Goal: Information Seeking & Learning: Learn about a topic

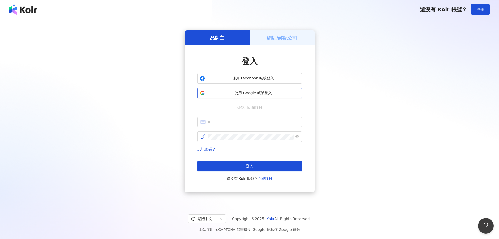
click at [235, 93] on span "使用 Google 帳號登入" at bounding box center [253, 92] width 93 height 5
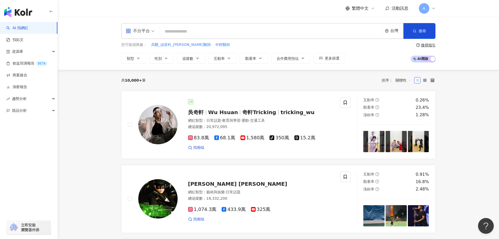
drag, startPoint x: 136, startPoint y: 57, endPoint x: 148, endPoint y: 68, distance: 16.1
click at [136, 57] on button "類型" at bounding box center [133, 58] width 25 height 10
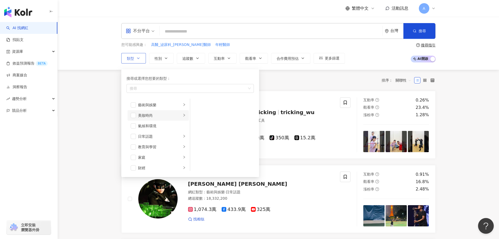
click at [150, 119] on li "美妝時尚" at bounding box center [158, 115] width 61 height 10
click at [137, 115] on li "美妝時尚" at bounding box center [158, 115] width 61 height 10
click at [132, 115] on span "button" at bounding box center [133, 115] width 5 height 5
click at [163, 59] on button "性別" at bounding box center [161, 58] width 25 height 10
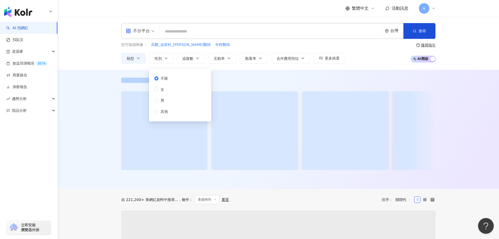
click at [163, 86] on div "不限 女 男 其他" at bounding box center [163, 94] width 18 height 39
click at [165, 88] on span "女" at bounding box center [162, 89] width 8 height 6
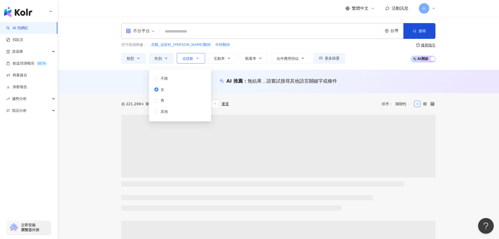
click at [202, 59] on button "追蹤數" at bounding box center [191, 58] width 28 height 10
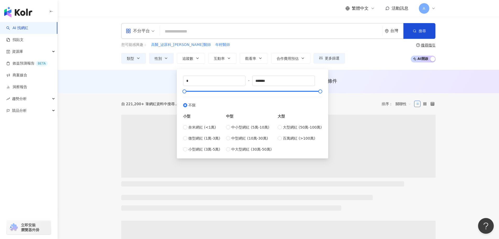
drag, startPoint x: 250, startPoint y: 136, endPoint x: 249, endPoint y: 132, distance: 4.6
click at [250, 137] on span "中型網紅 (10萬-30萬)" at bounding box center [249, 138] width 37 height 6
type input "******"
click at [232, 59] on button "互動率" at bounding box center [222, 58] width 28 height 10
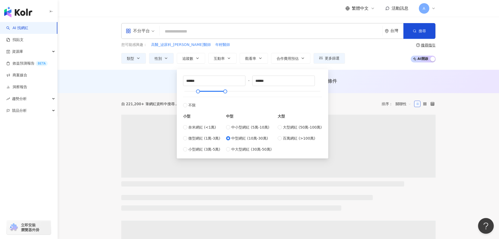
click at [151, 87] on div "AI 推薦 ： 無結果，請嘗試搜尋其他語言關鍵字或條件" at bounding box center [278, 83] width 335 height 10
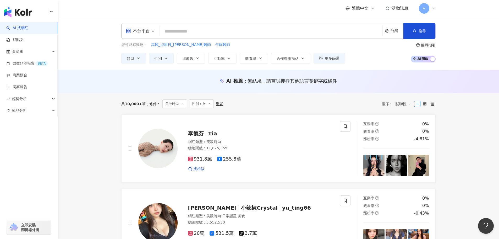
click at [186, 63] on div "不分平台 台灣 搜尋 您可能感興趣： 高醫_泌尿科_李香瑩醫師 年輕醫師 類型 性別 追蹤數 互動率 觀看率 合作費用預估 更多篩選 不限 女 男 其他 **…" at bounding box center [278, 43] width 441 height 53
click at [190, 62] on button "追蹤數" at bounding box center [191, 58] width 28 height 10
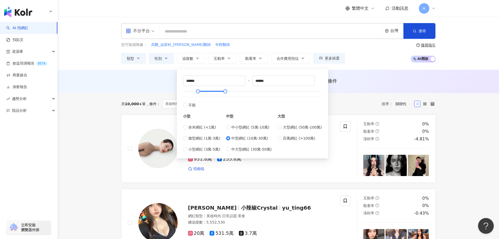
click at [245, 143] on div "中小型網紅 (5萬-10萬) 中型網紅 (10萬-30萬) 中大型網紅 (30萬-50萬)" at bounding box center [249, 138] width 46 height 28
click at [245, 141] on span "中型網紅 (10萬-30萬)" at bounding box center [249, 138] width 37 height 6
click at [344, 101] on div "共 10,000+ 筆 條件 ： 美妝時尚 性別：女 重置 排序： 關聯性" at bounding box center [278, 103] width 314 height 9
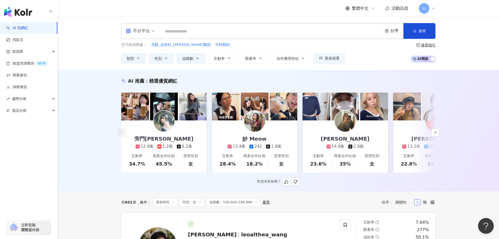
click at [180, 129] on div "旁門佐娜 12.9萬 1.2萬 6.2萬" at bounding box center [164, 134] width 70 height 29
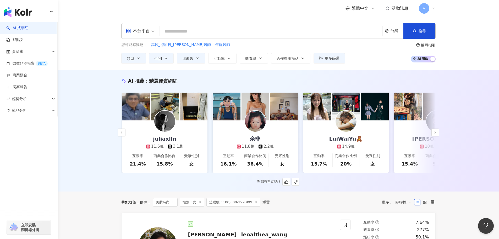
scroll to position [0, 361]
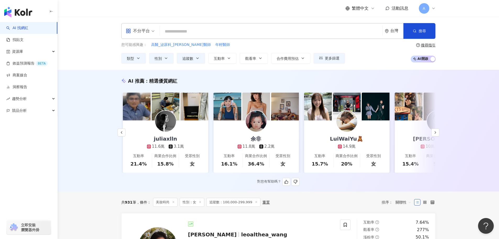
click at [249, 118] on img at bounding box center [256, 121] width 21 height 21
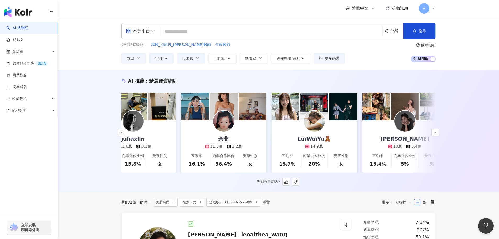
scroll to position [0, 393]
click at [319, 138] on div "LuiWaiYu🧸" at bounding box center [314, 138] width 44 height 7
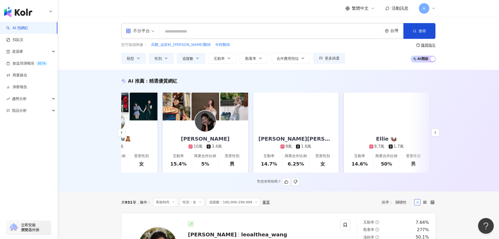
scroll to position [0, 592]
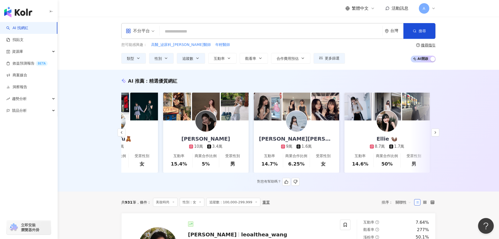
click at [304, 128] on img at bounding box center [296, 121] width 21 height 21
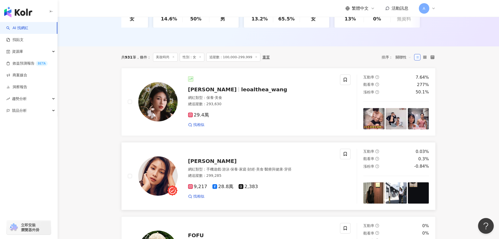
scroll to position [171, 0]
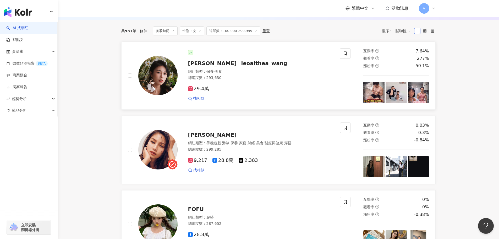
click at [241, 64] on span "leoalthea_wang" at bounding box center [264, 63] width 46 height 6
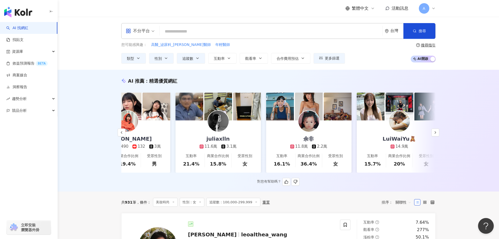
scroll to position [0, 181]
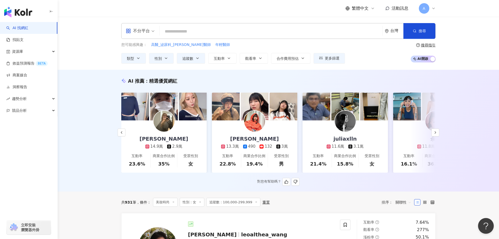
click at [358, 127] on div "juliaxlln 11.6萬 3.1萬" at bounding box center [344, 134] width 47 height 29
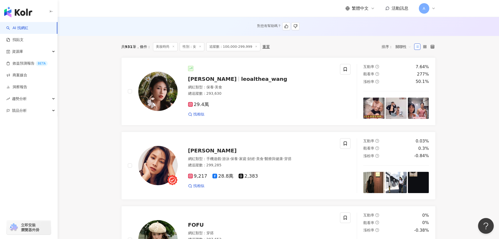
scroll to position [156, 0]
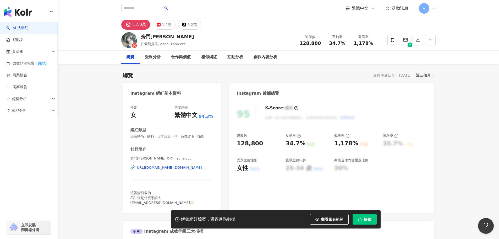
click at [190, 168] on div "https://www.instagram.com/zona.ccc/" at bounding box center [169, 167] width 66 height 5
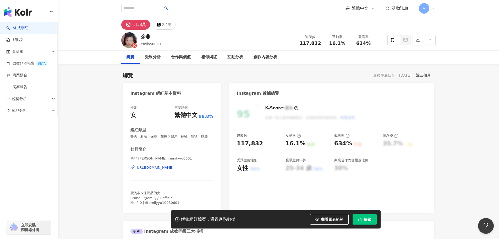
click at [174, 170] on div "https://www.instagram.com/emilyyu0601/" at bounding box center [155, 167] width 38 height 5
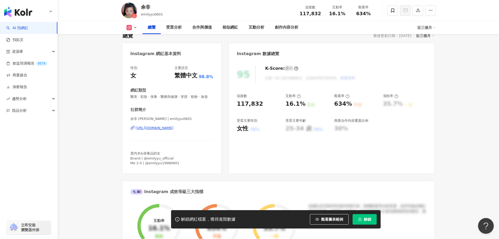
scroll to position [40, 0]
click at [360, 216] on button "解鎖" at bounding box center [364, 219] width 24 height 10
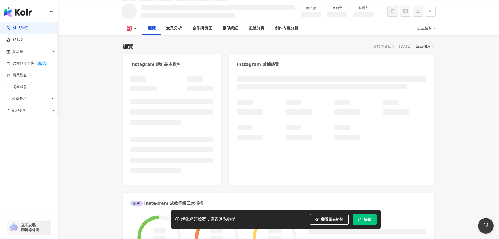
scroll to position [35, 0]
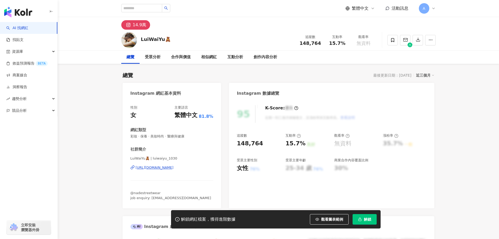
click at [164, 165] on div "LuiWaiYu🧸 | luiwaiyu_1030 https://www.instagram.com/luiwaiyu_1030/" at bounding box center [171, 171] width 83 height 31
click at [166, 166] on div "https://www.instagram.com/luiwaiyu_1030/" at bounding box center [155, 167] width 38 height 5
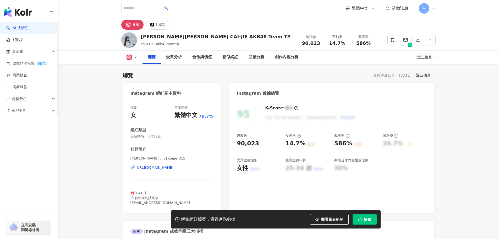
click at [174, 168] on div "https://www.instagram.com/caijie_315/" at bounding box center [155, 167] width 38 height 5
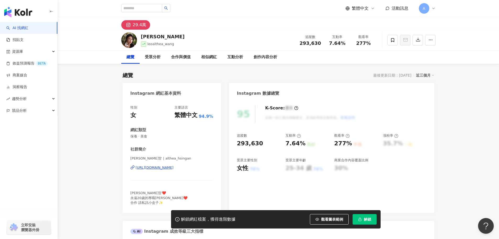
click at [174, 167] on div "https://www.instagram.com/althea_hsingan/" at bounding box center [155, 167] width 38 height 5
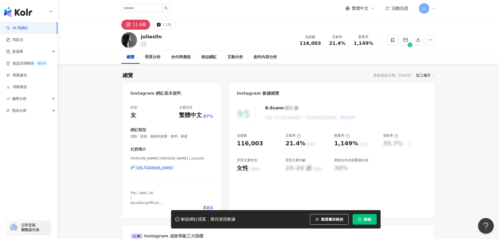
click at [174, 168] on div "https://www.instagram.com/juliaxlln/" at bounding box center [155, 167] width 38 height 5
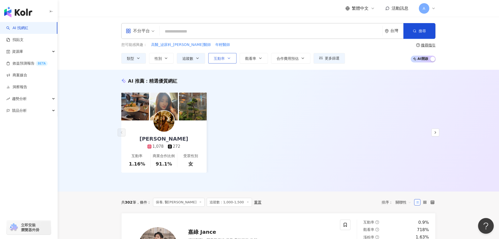
paste input "*********"
type input "*********"
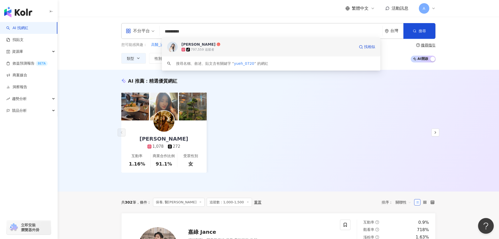
click at [225, 53] on div "[PERSON_NAME] tiktok-icon 797,559 追蹤者 找相似" at bounding box center [271, 46] width 218 height 19
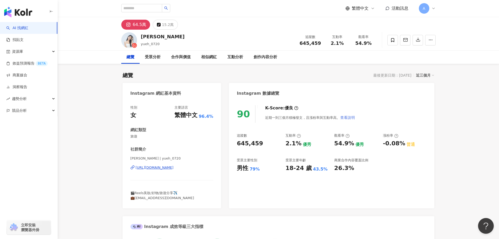
click at [349, 118] on span "查看說明" at bounding box center [347, 117] width 15 height 4
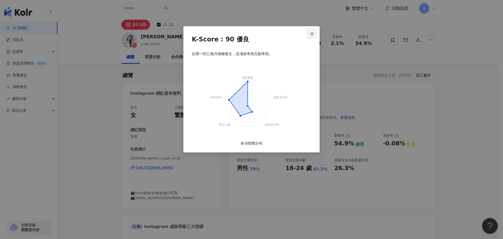
click at [312, 35] on icon "close" at bounding box center [312, 34] width 4 height 4
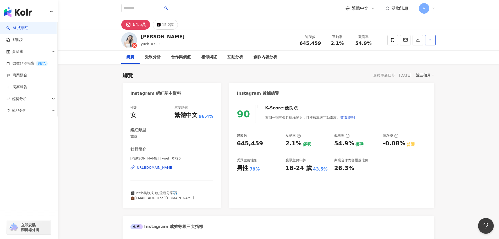
click at [433, 40] on button "button" at bounding box center [430, 40] width 10 height 10
click at [422, 53] on span "查看合作資訊" at bounding box center [416, 53] width 29 height 6
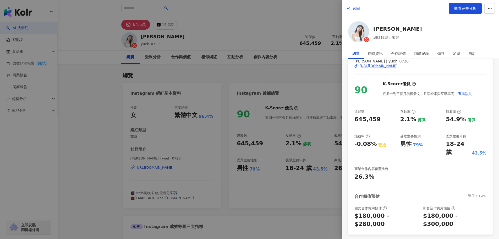
scroll to position [62, 0]
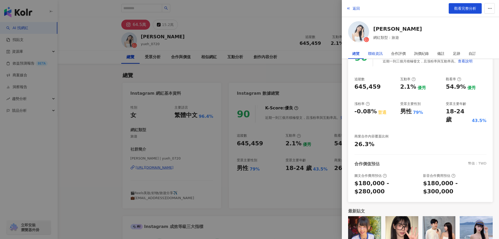
click at [372, 51] on div "聯絡資訊" at bounding box center [375, 53] width 15 height 10
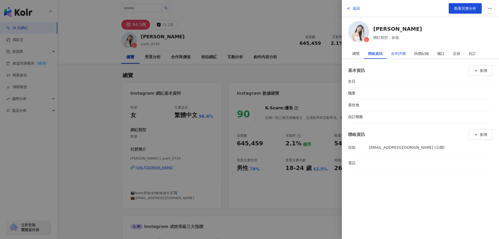
click at [399, 55] on div "合作評價" at bounding box center [398, 53] width 15 height 10
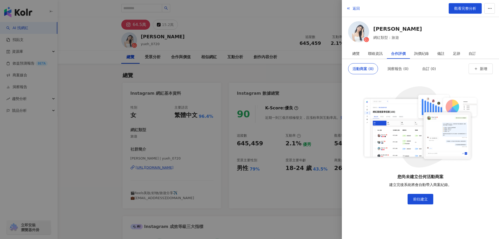
click at [380, 58] on div "總覽 聯絡資訊 合作評價 詢價紀錄 備註 足跡 自訂" at bounding box center [420, 53] width 157 height 11
click at [379, 55] on div "聯絡資訊" at bounding box center [375, 53] width 15 height 10
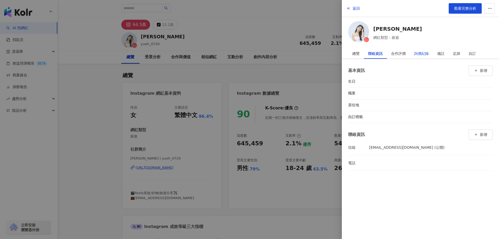
click at [420, 58] on div "詢價紀錄" at bounding box center [421, 53] width 15 height 10
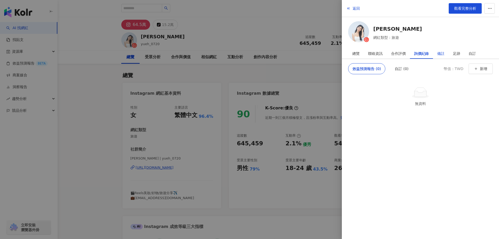
click at [442, 55] on div "備註" at bounding box center [440, 53] width 7 height 10
click at [456, 55] on div "足跡" at bounding box center [456, 53] width 7 height 10
click at [472, 54] on div "自訂" at bounding box center [472, 53] width 7 height 10
drag, startPoint x: 455, startPoint y: 54, endPoint x: 456, endPoint y: 43, distance: 10.8
click at [455, 53] on div "足跡" at bounding box center [456, 53] width 7 height 10
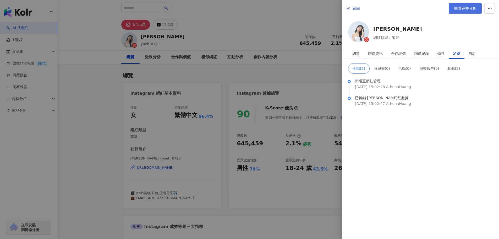
click at [463, 13] on link "觀看完整分析" at bounding box center [465, 8] width 33 height 10
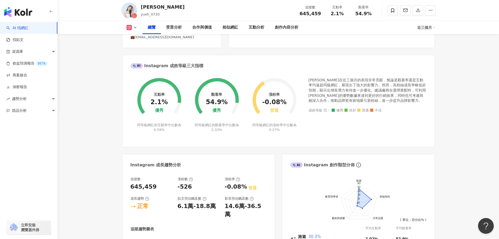
scroll to position [157, 0]
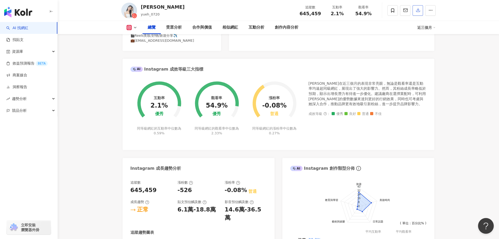
click at [430, 14] on button "button" at bounding box center [430, 10] width 10 height 10
click at [431, 12] on icon "button" at bounding box center [430, 10] width 5 height 5
click at [433, 14] on button "button" at bounding box center [430, 10] width 10 height 10
click at [417, 55] on span "加入洞察報告" at bounding box center [413, 57] width 22 height 4
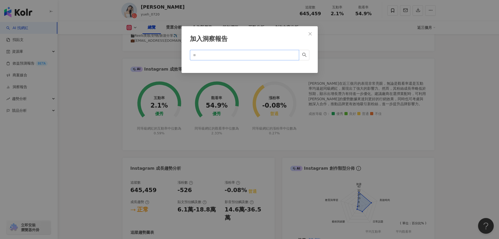
click at [282, 51] on span at bounding box center [244, 55] width 109 height 10
click at [311, 32] on icon "close" at bounding box center [310, 34] width 4 height 4
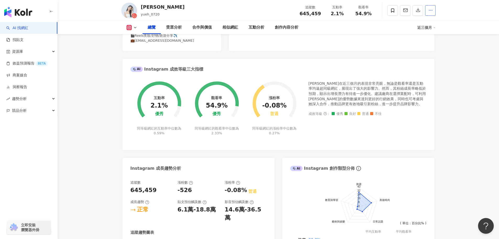
click at [431, 14] on button "button" at bounding box center [430, 10] width 10 height 10
click at [418, 45] on span "加入商案媒合" at bounding box center [413, 46] width 22 height 4
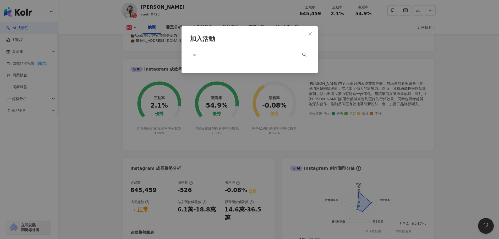
click at [313, 31] on button "Close" at bounding box center [310, 34] width 10 height 10
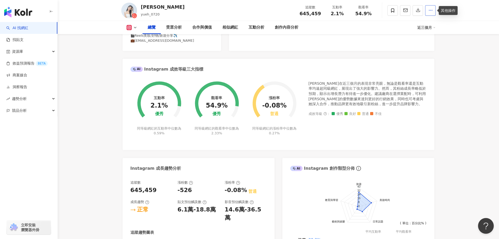
click at [431, 10] on icon "button" at bounding box center [430, 10] width 5 height 5
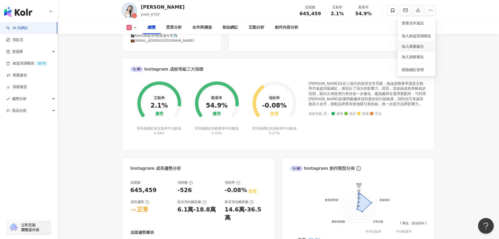
click at [419, 47] on span "加入商案媒合" at bounding box center [413, 46] width 22 height 4
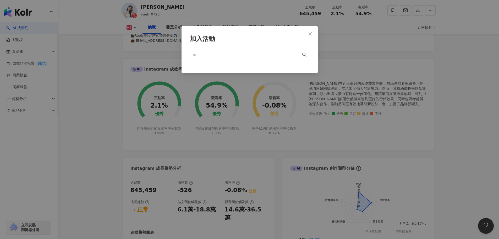
drag, startPoint x: 313, startPoint y: 31, endPoint x: 328, endPoint y: 31, distance: 14.4
click at [313, 31] on button "Close" at bounding box center [310, 34] width 10 height 10
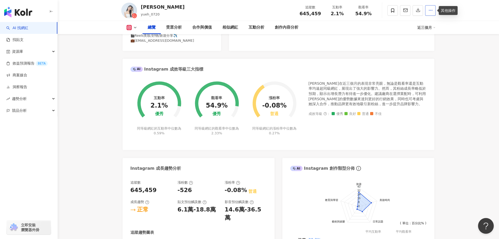
click at [435, 10] on button "button" at bounding box center [430, 10] width 10 height 10
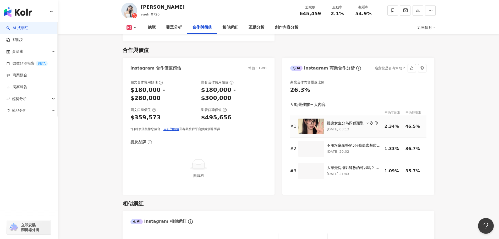
scroll to position [700, 0]
click at [318, 119] on img at bounding box center [311, 127] width 26 height 16
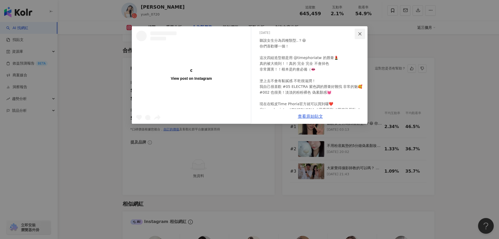
scroll to position [26, 0]
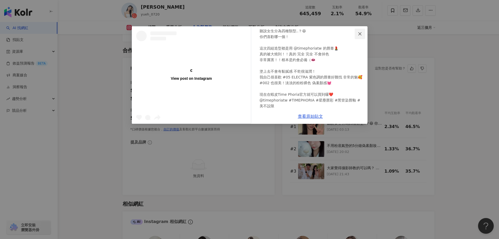
click at [359, 33] on icon "close" at bounding box center [360, 34] width 4 height 4
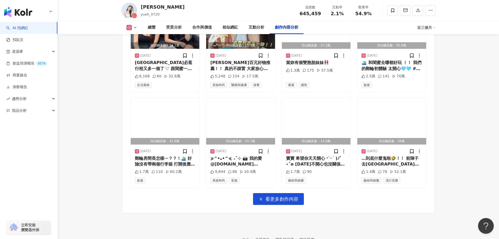
scroll to position [1811, 0]
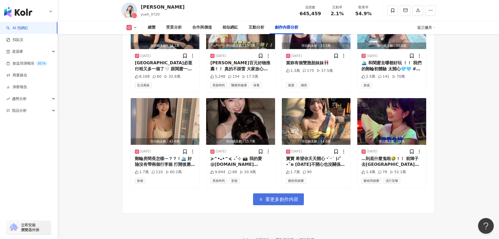
click at [283, 193] on button "看更多創作內容" at bounding box center [278, 199] width 51 height 12
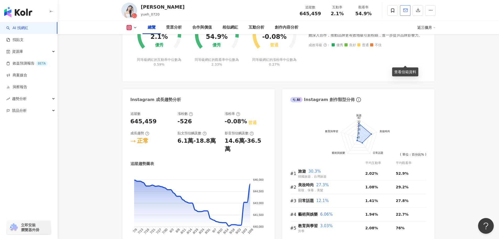
scroll to position [0, 0]
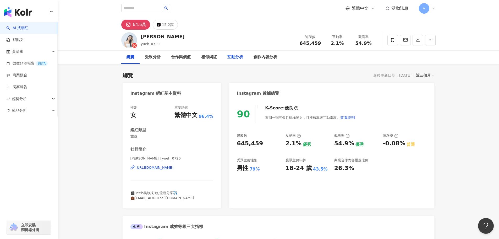
click at [244, 57] on div "互動分析" at bounding box center [235, 57] width 26 height 13
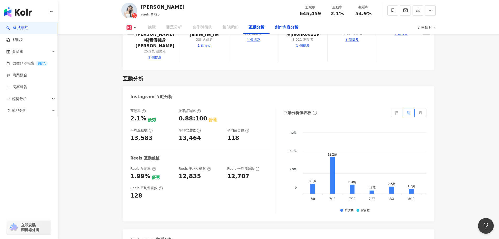
click at [279, 28] on div "創作內容分析" at bounding box center [287, 27] width 24 height 6
click at [289, 30] on div "創作內容分析" at bounding box center [287, 27] width 24 height 6
click at [291, 26] on div "創作內容分析" at bounding box center [287, 27] width 24 height 6
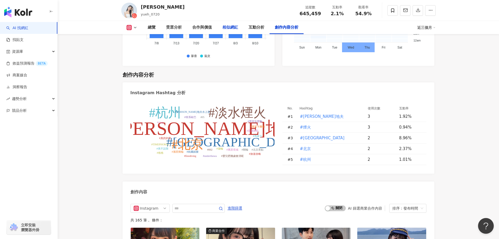
click at [234, 27] on div "相似網紅" at bounding box center [230, 27] width 16 height 6
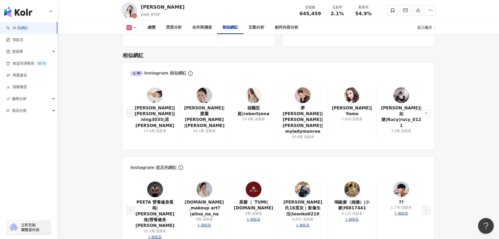
scroll to position [868, 0]
